Goal: Transaction & Acquisition: Purchase product/service

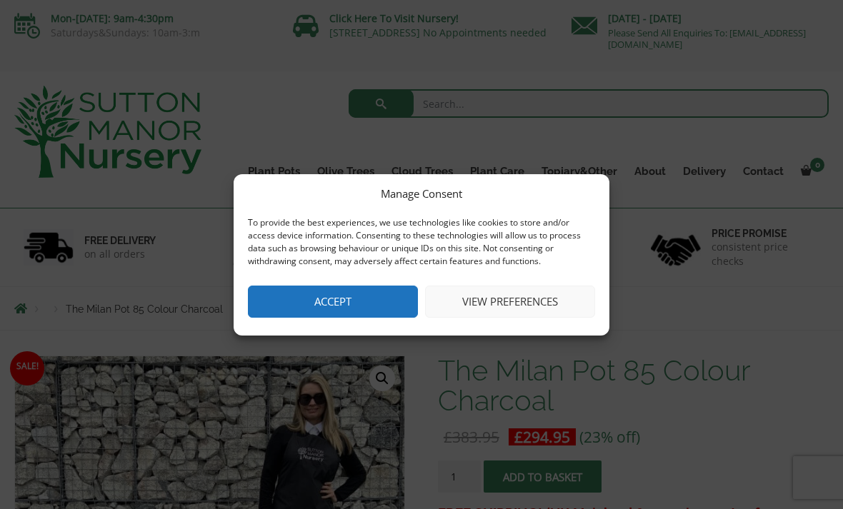
click at [364, 293] on button "Accept" at bounding box center [333, 302] width 170 height 32
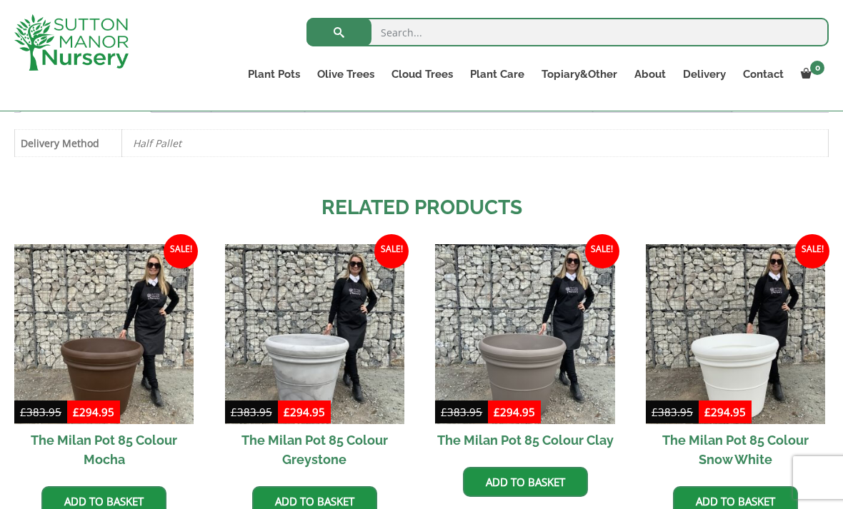
scroll to position [803, 0]
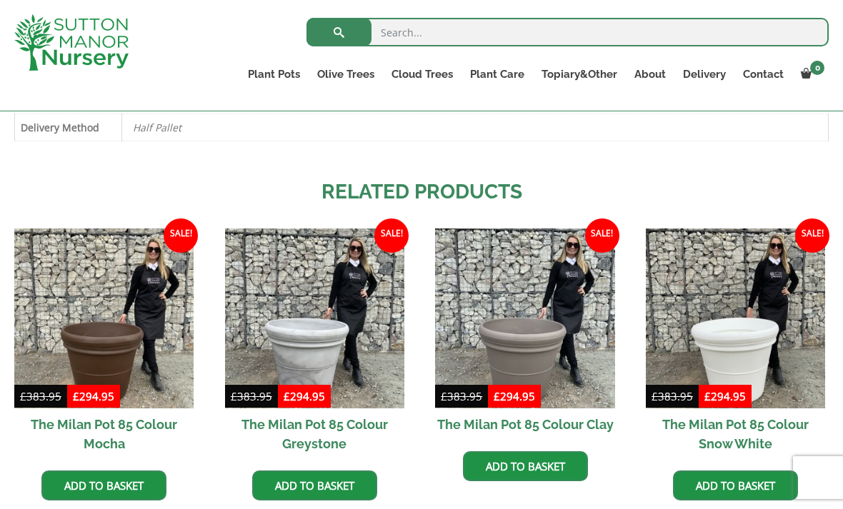
click at [342, 361] on img at bounding box center [314, 318] width 179 height 179
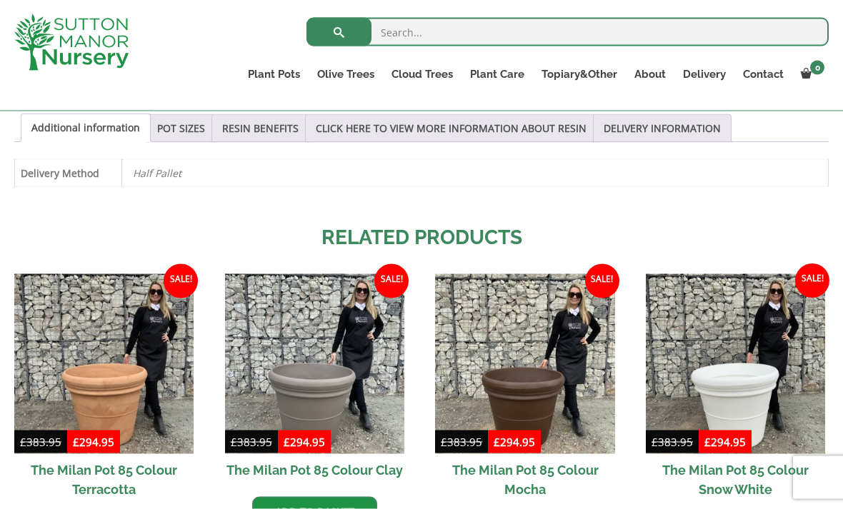
scroll to position [761, 0]
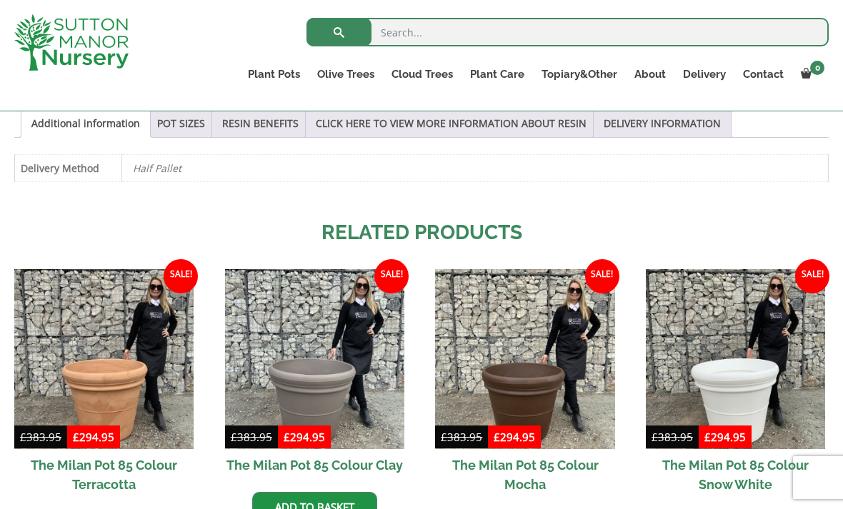
click at [130, 359] on img at bounding box center [103, 358] width 179 height 179
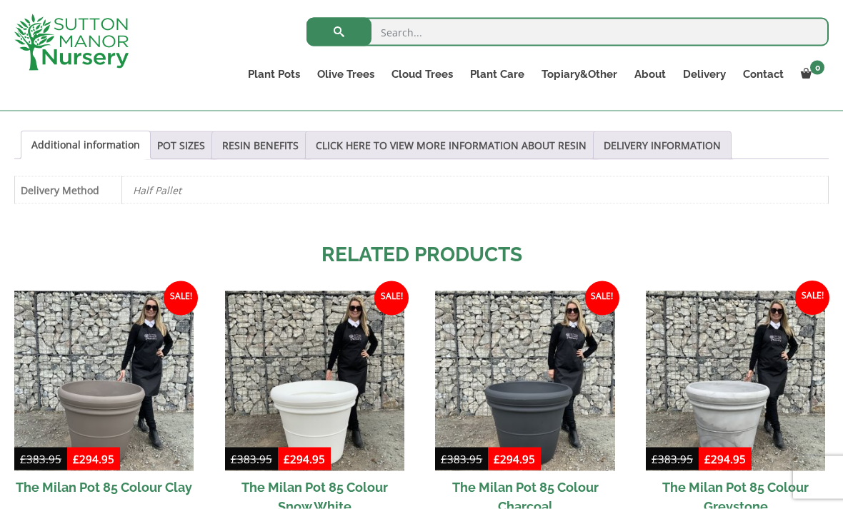
scroll to position [753, 0]
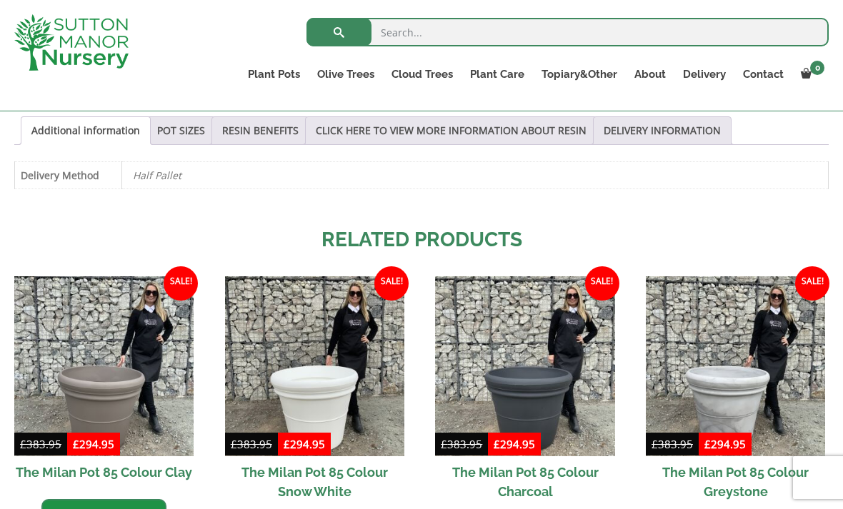
click at [186, 137] on link "POT SIZES" at bounding box center [181, 130] width 48 height 27
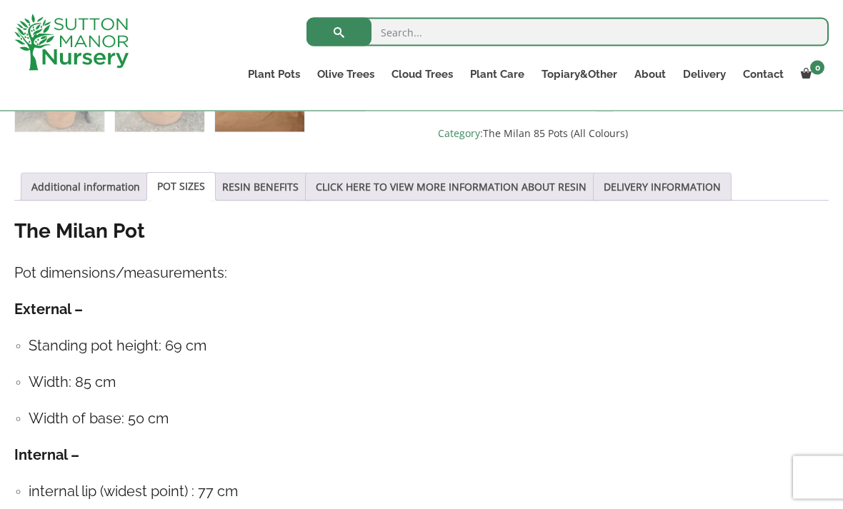
scroll to position [678, 0]
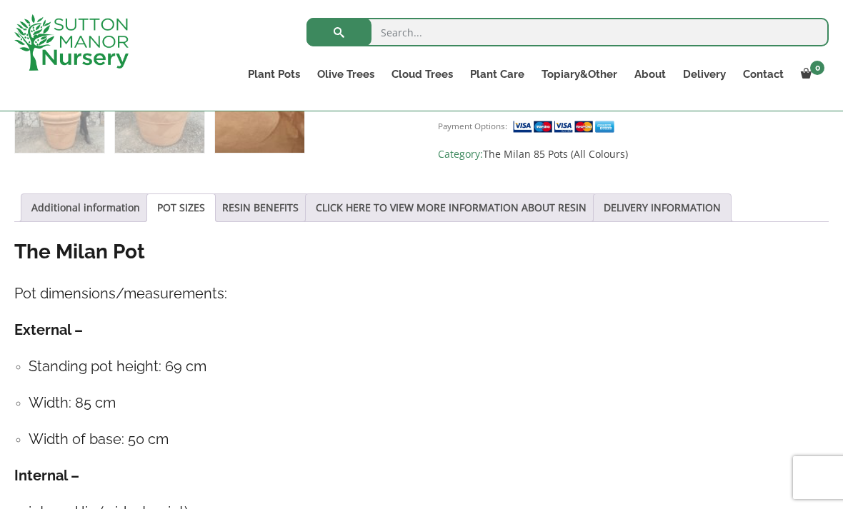
click at [0, 0] on link "Fibre Clay Pots" at bounding box center [0, 0] width 0 height 0
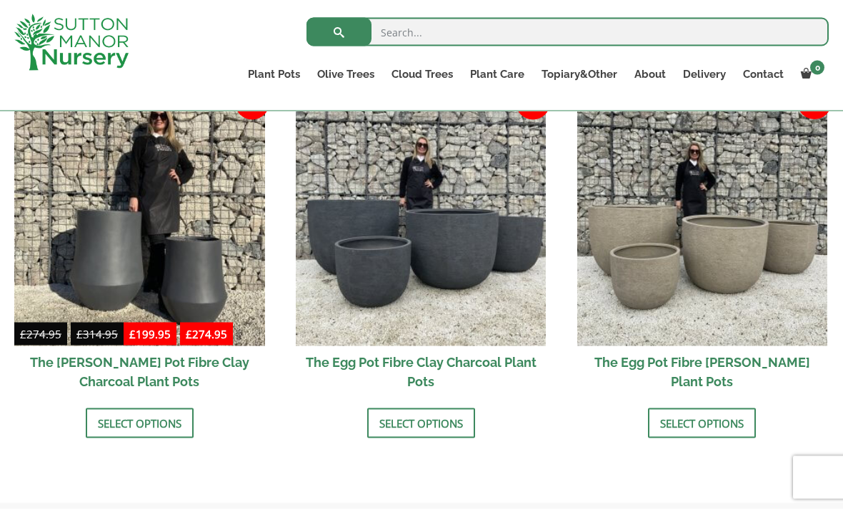
scroll to position [486, 0]
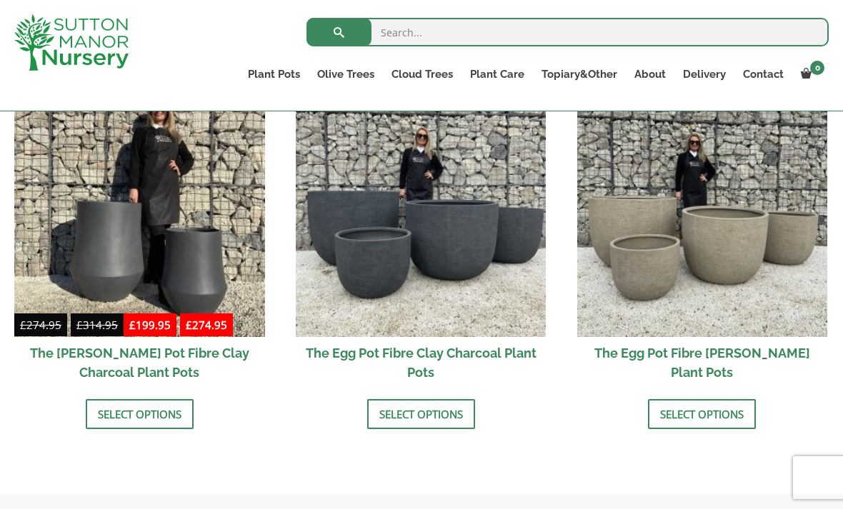
click at [447, 281] on img at bounding box center [421, 211] width 251 height 251
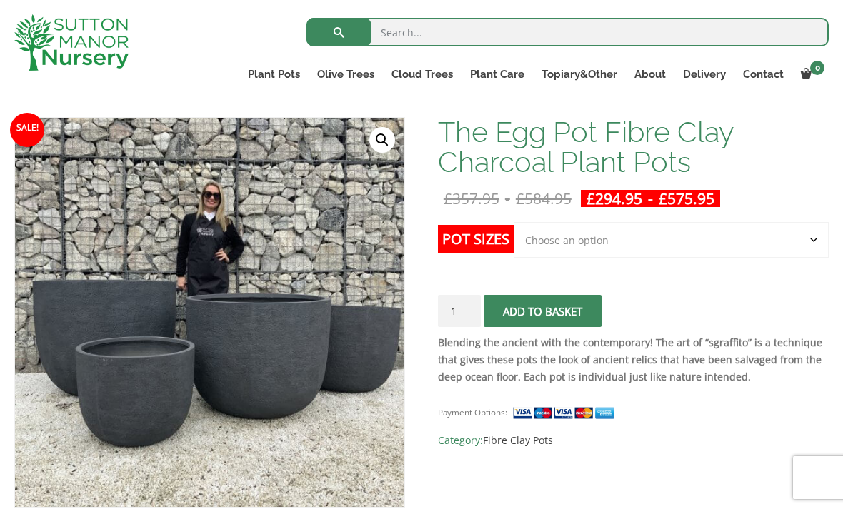
scroll to position [212, 0]
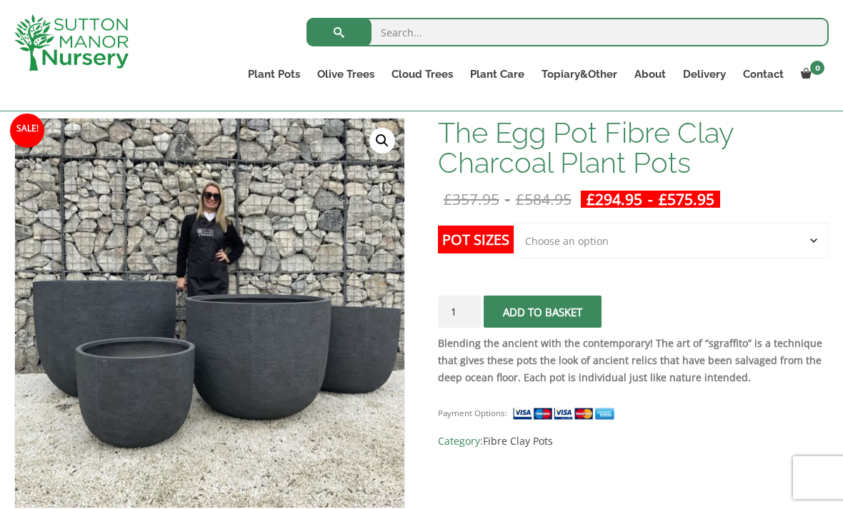
click at [713, 239] on select "Choose an option Click here to buy the 5th To Largest Pot In The Picture Click …" at bounding box center [670, 241] width 315 height 36
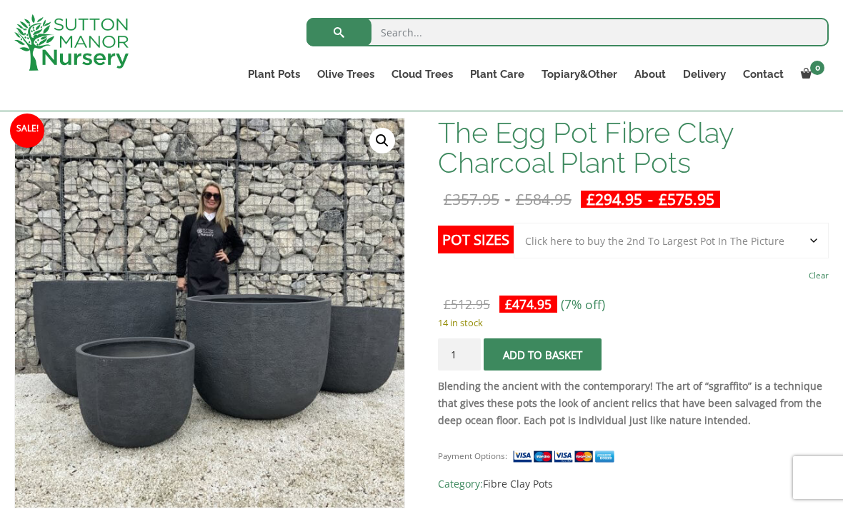
click at [703, 241] on select "Choose an option Click here to buy the 5th To Largest Pot In The Picture Click …" at bounding box center [670, 241] width 315 height 36
click at [696, 237] on select "Choose an option Click here to buy the 5th To Largest Pot In The Picture Click …" at bounding box center [670, 241] width 315 height 36
click at [710, 244] on select "Choose an option Click here to buy the 5th To Largest Pot In The Picture Click …" at bounding box center [670, 241] width 315 height 36
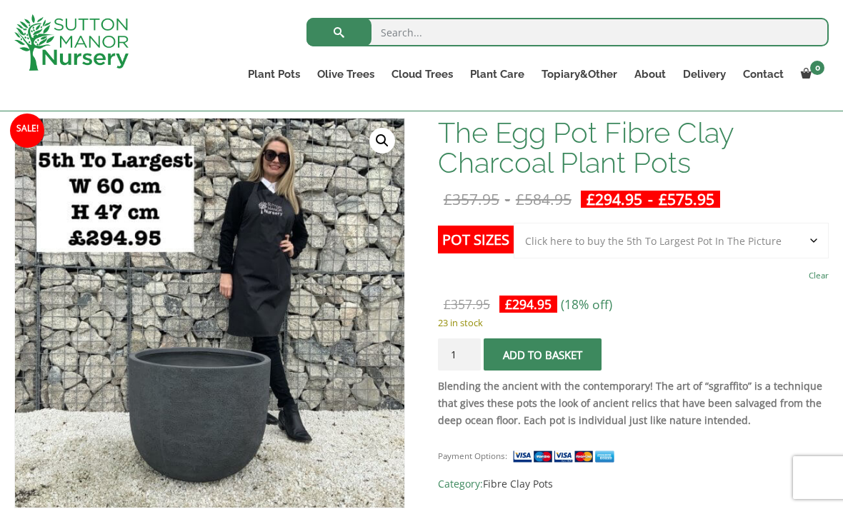
click at [738, 249] on select "Choose an option Click here to buy the 5th To Largest Pot In The Picture Click …" at bounding box center [670, 241] width 315 height 36
select select "Click here to buy the 4th To Largest Pot In The Picture"
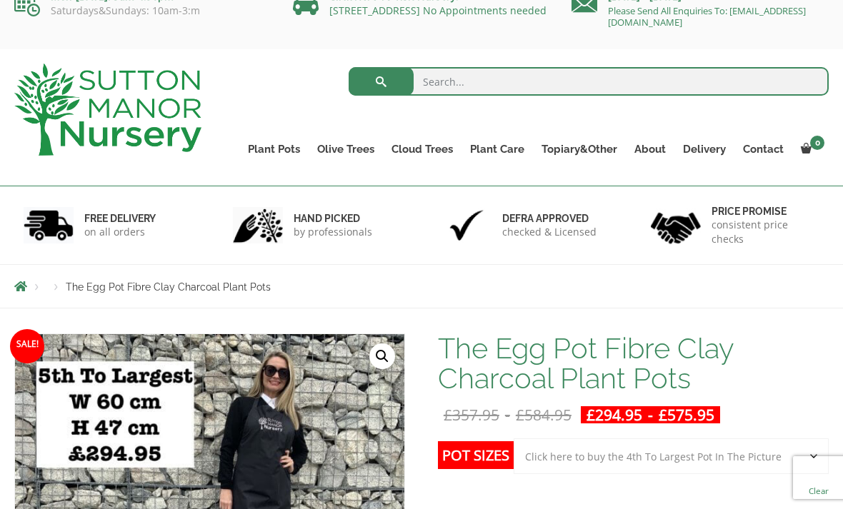
scroll to position [0, 0]
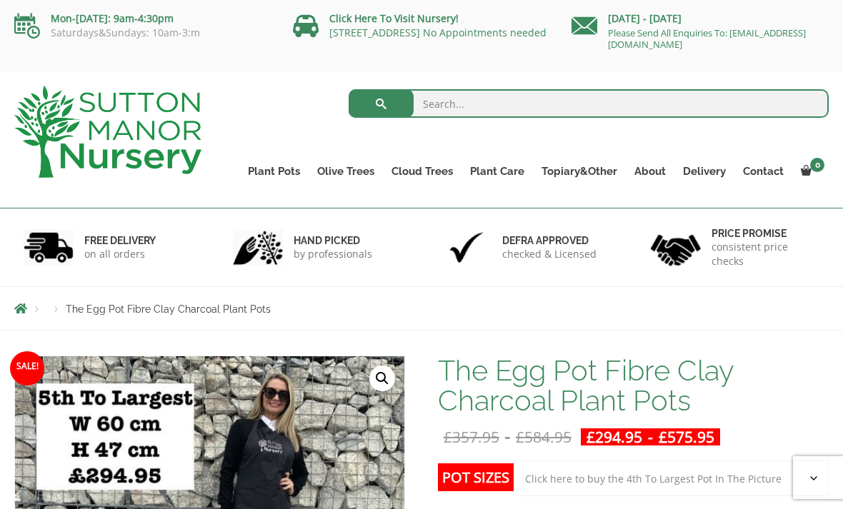
click at [0, 0] on link "Gnarled Plateau Olive Tree XL" at bounding box center [0, 0] width 0 height 0
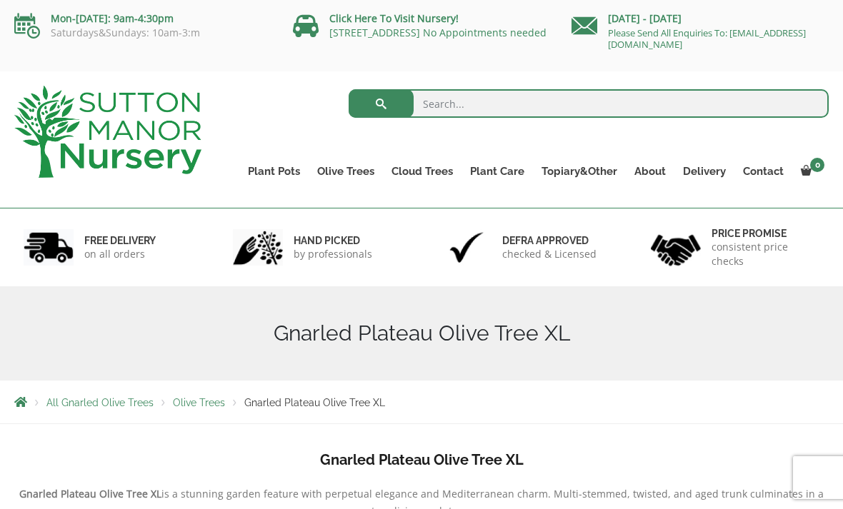
click at [0, 0] on link "Gnarled Olive Trees" at bounding box center [0, 0] width 0 height 0
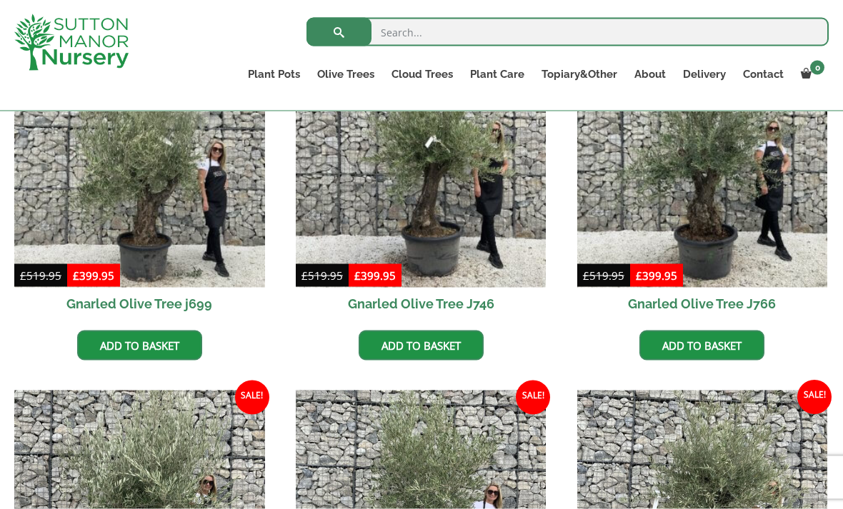
scroll to position [440, 0]
click at [421, 243] on img at bounding box center [421, 161] width 251 height 251
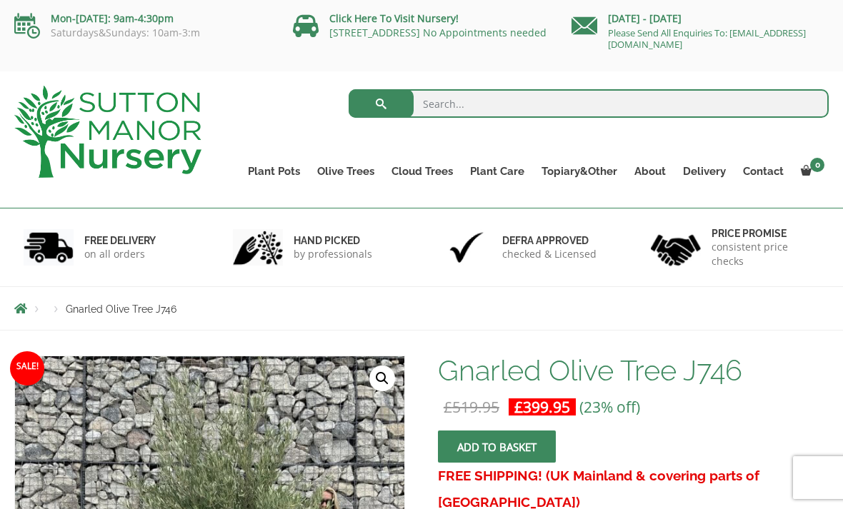
click at [48, 189] on div at bounding box center [108, 131] width 209 height 121
